Goal: Information Seeking & Learning: Learn about a topic

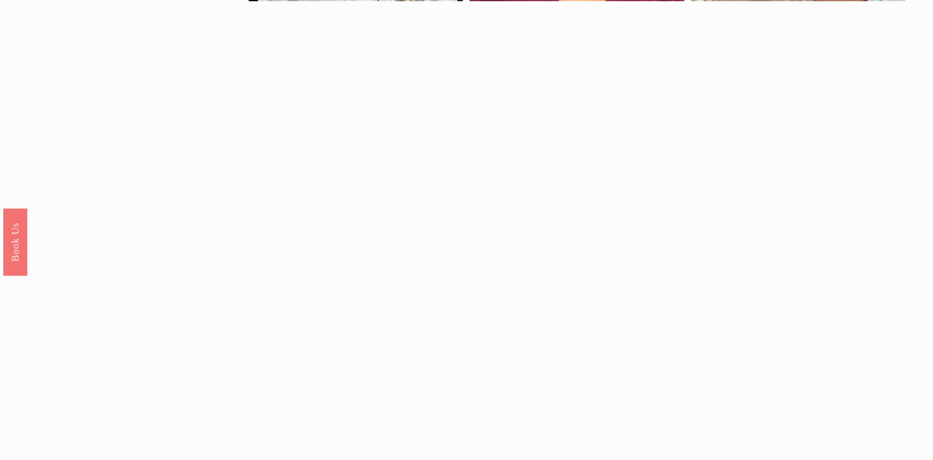
scroll to position [1013, 0]
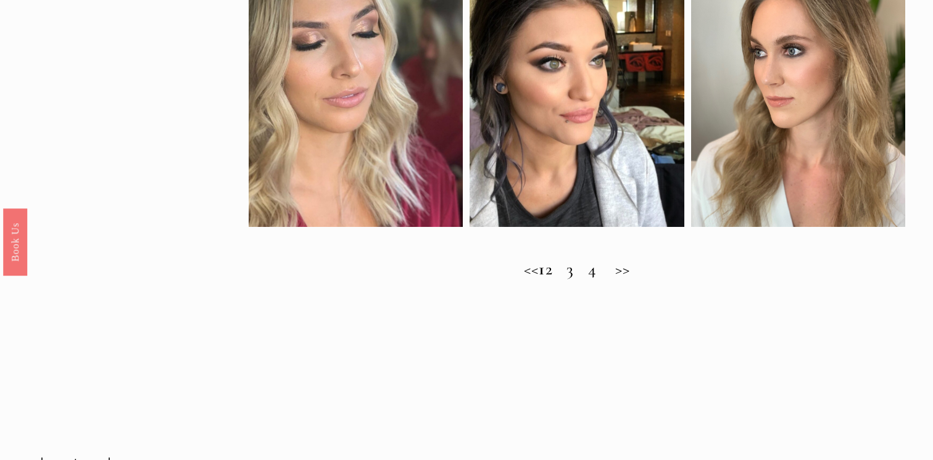
click at [566, 270] on h2 "<< 1 2 3 4 >>" at bounding box center [577, 269] width 656 height 20
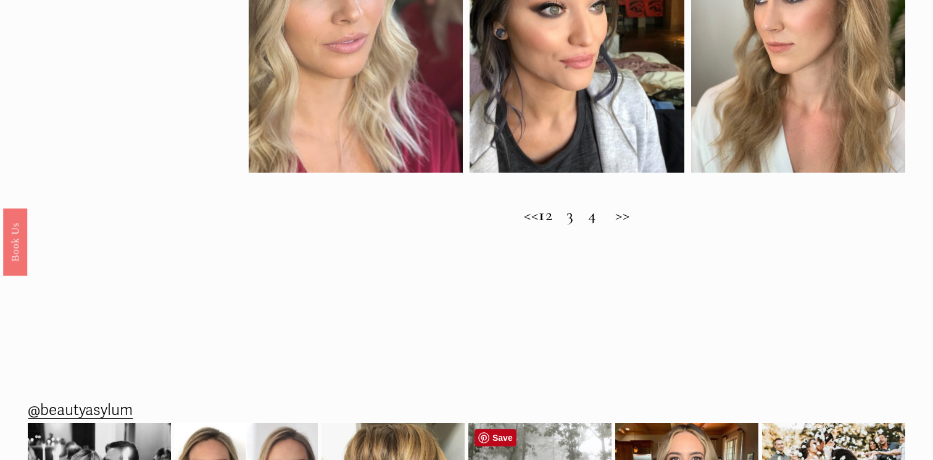
scroll to position [1326, 0]
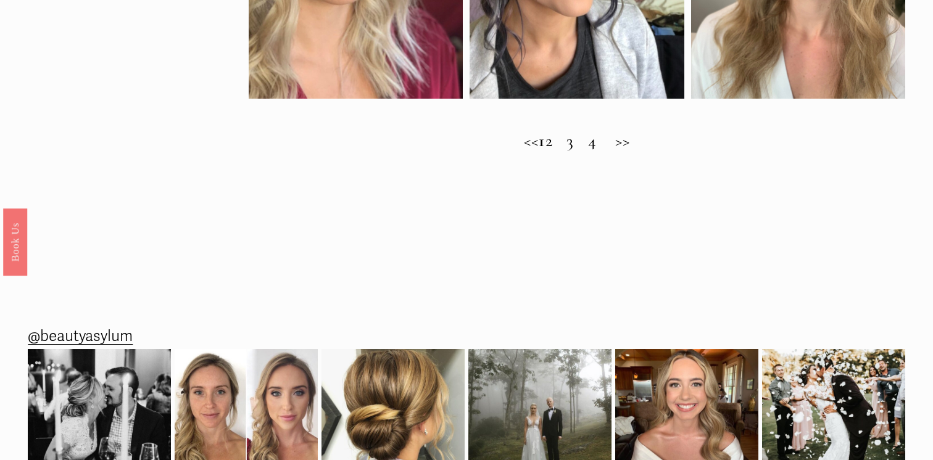
click at [640, 141] on h2 "<< 1 2 3 4 >>" at bounding box center [577, 141] width 656 height 20
click at [590, 146] on h2 "<< 1 2 3 4 >>" at bounding box center [577, 141] width 656 height 20
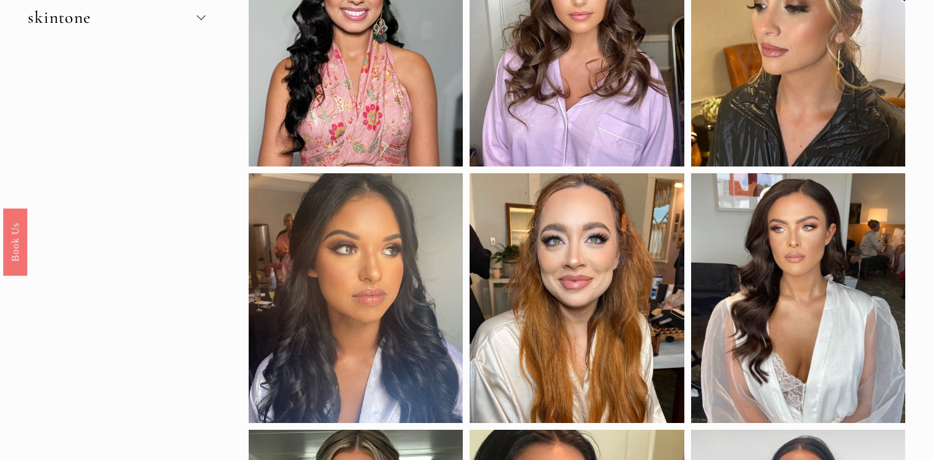
scroll to position [125, 0]
